Goal: Information Seeking & Learning: Learn about a topic

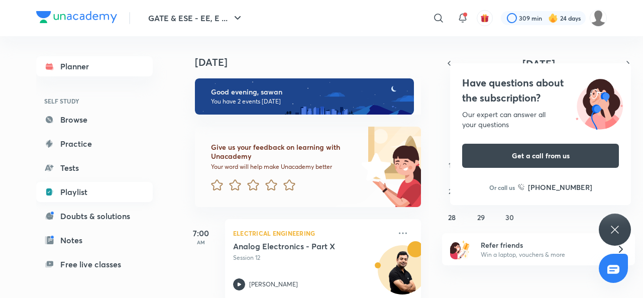
click at [74, 190] on link "Playlist" at bounding box center [94, 192] width 117 height 20
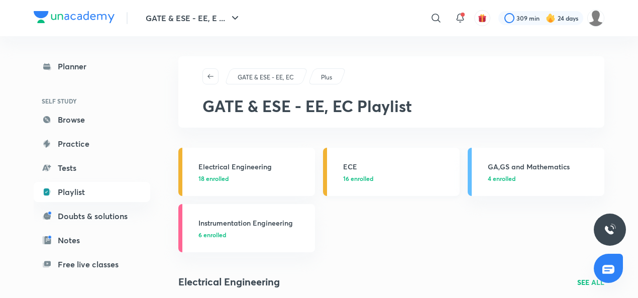
click at [380, 183] on link "ECE 16 enrolled" at bounding box center [391, 172] width 137 height 48
click at [352, 164] on h3 "ECE" at bounding box center [398, 166] width 111 height 11
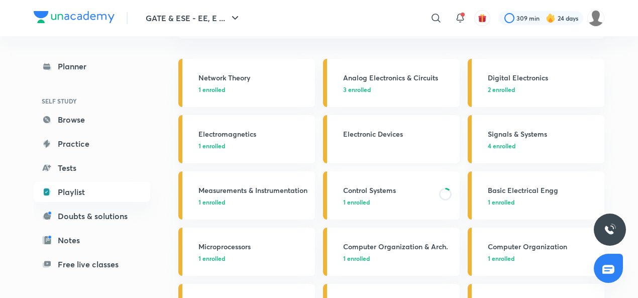
scroll to position [93, 0]
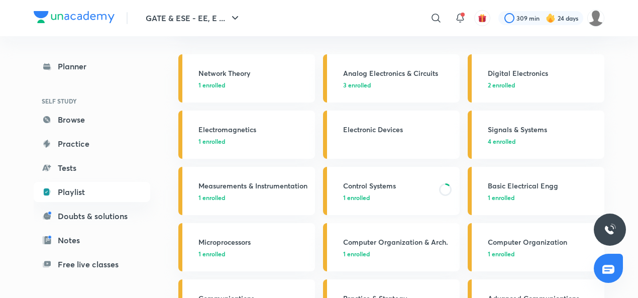
click at [368, 177] on link "Control Systems 1 enrolled" at bounding box center [391, 191] width 137 height 48
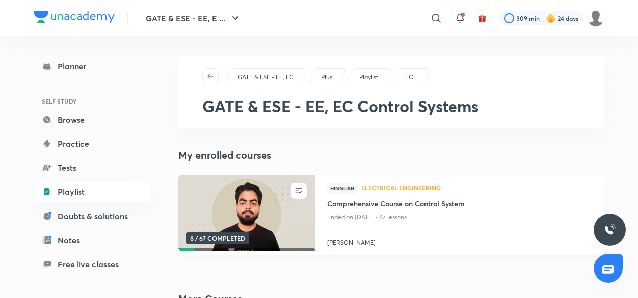
click at [251, 197] on img at bounding box center [246, 213] width 139 height 78
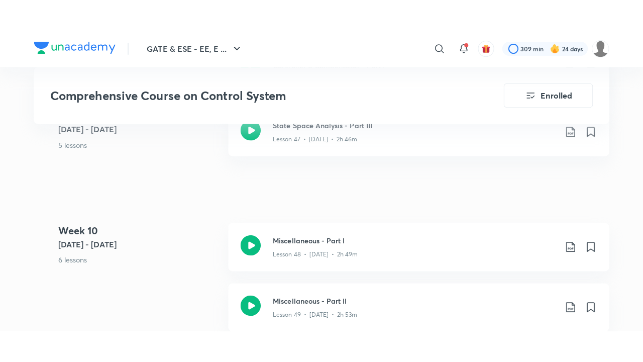
scroll to position [4207, 0]
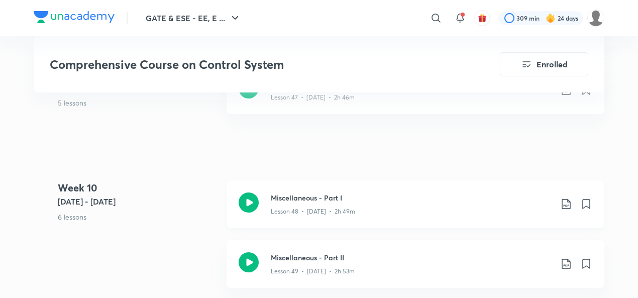
click at [249, 198] on icon at bounding box center [249, 203] width 20 height 20
